Goal: Information Seeking & Learning: Learn about a topic

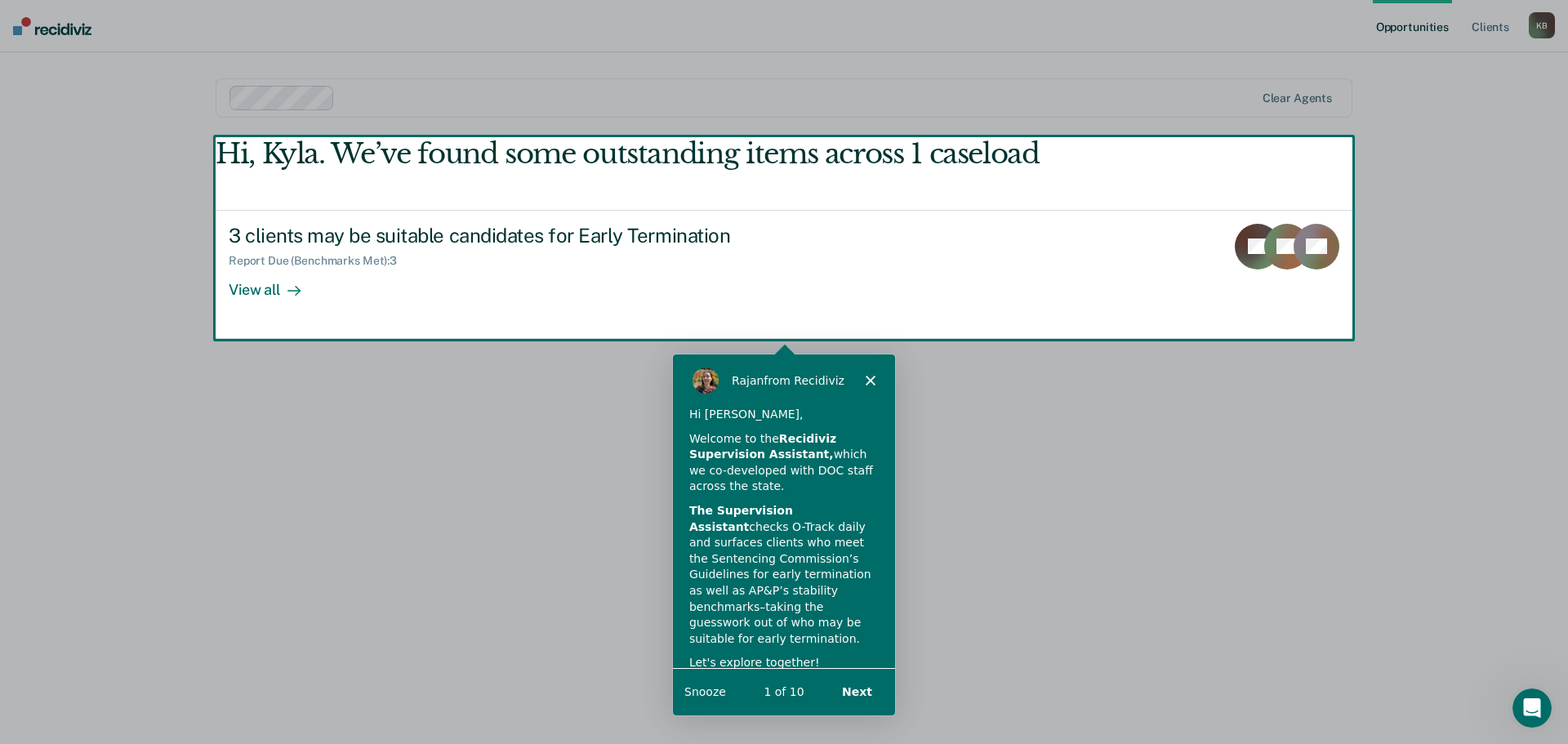
click at [272, 288] on div "Product tour overlay" at bounding box center [784, 372] width 1568 height 744
click at [865, 685] on button "Next" at bounding box center [856, 690] width 63 height 34
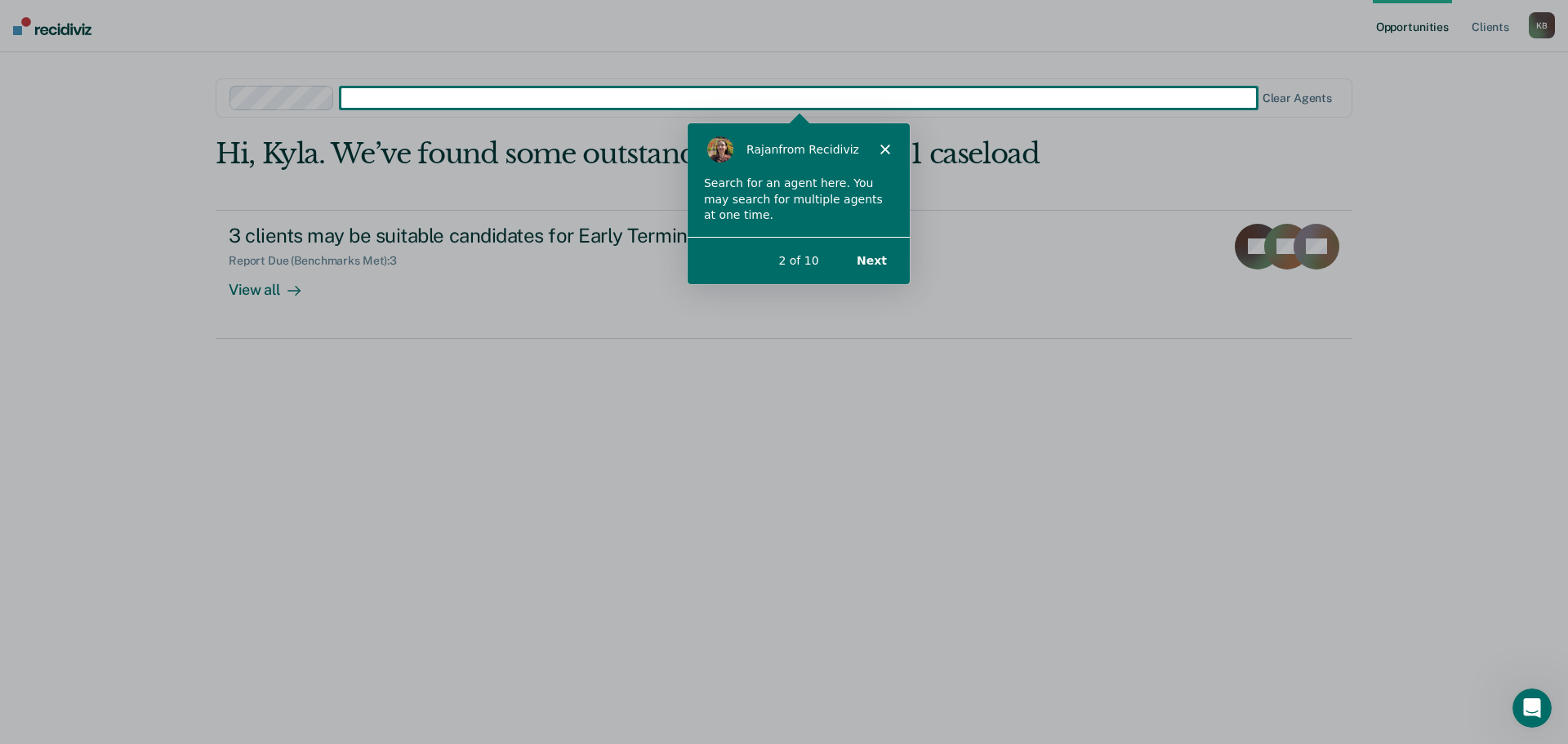
click at [882, 145] on icon "Close" at bounding box center [883, 148] width 10 height 10
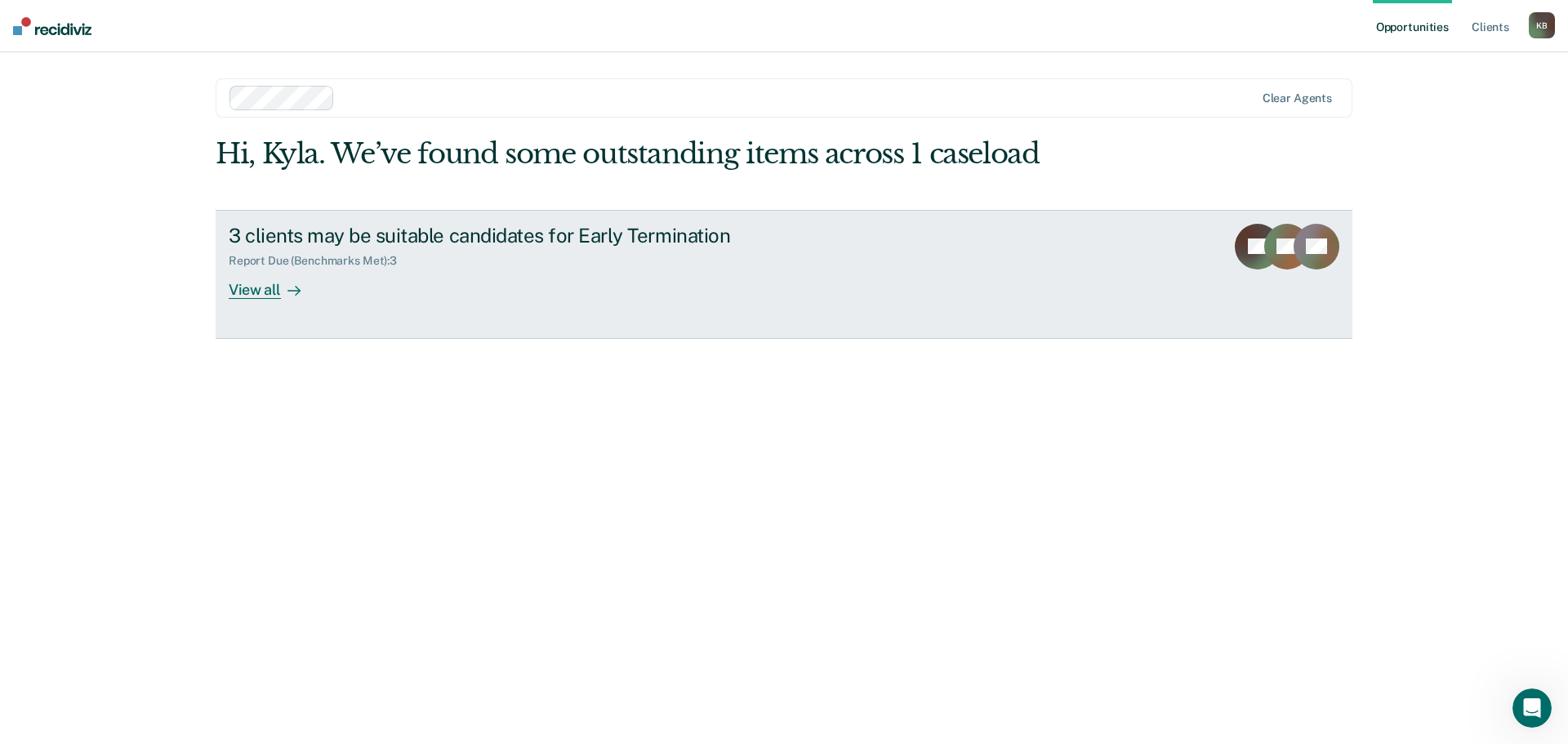
click at [258, 294] on div "View all" at bounding box center [273, 282] width 91 height 32
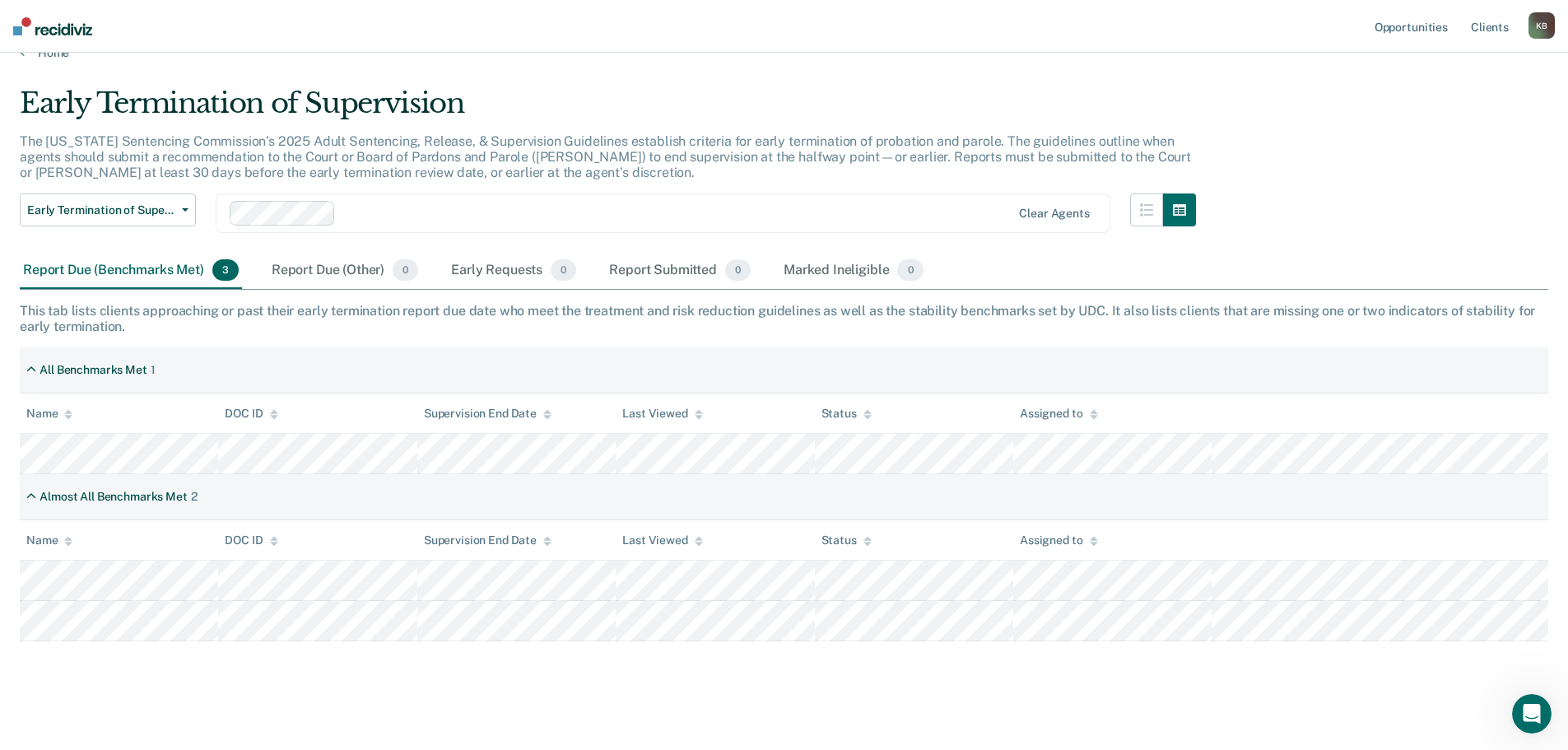
scroll to position [37, 0]
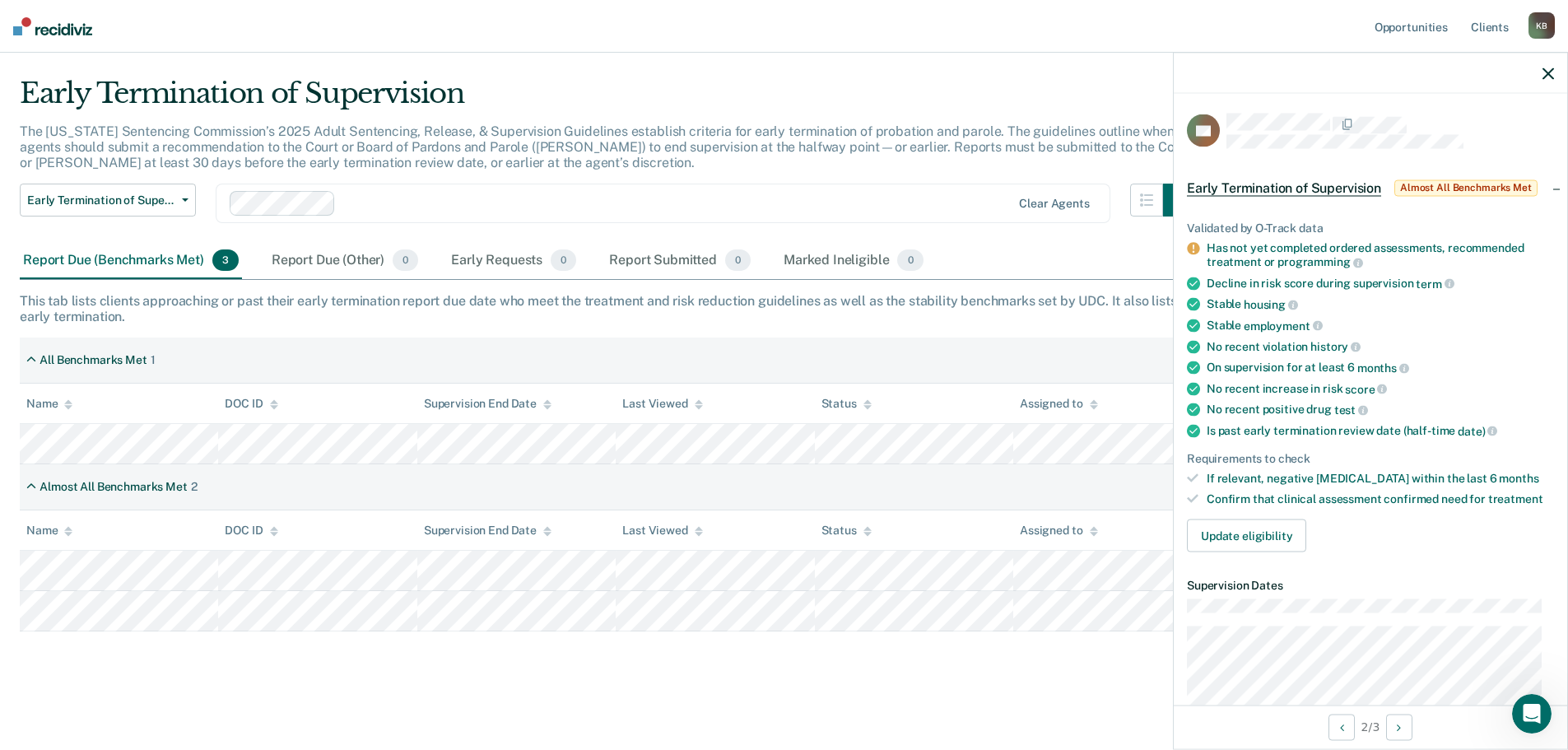
click at [774, 646] on div "Early Termination of Supervision The [US_STATE] Sentencing Commission’s 2025 Ad…" at bounding box center [783, 377] width 1528 height 602
click at [1553, 70] on icon "button" at bounding box center [1549, 73] width 12 height 12
